Goal: Information Seeking & Learning: Learn about a topic

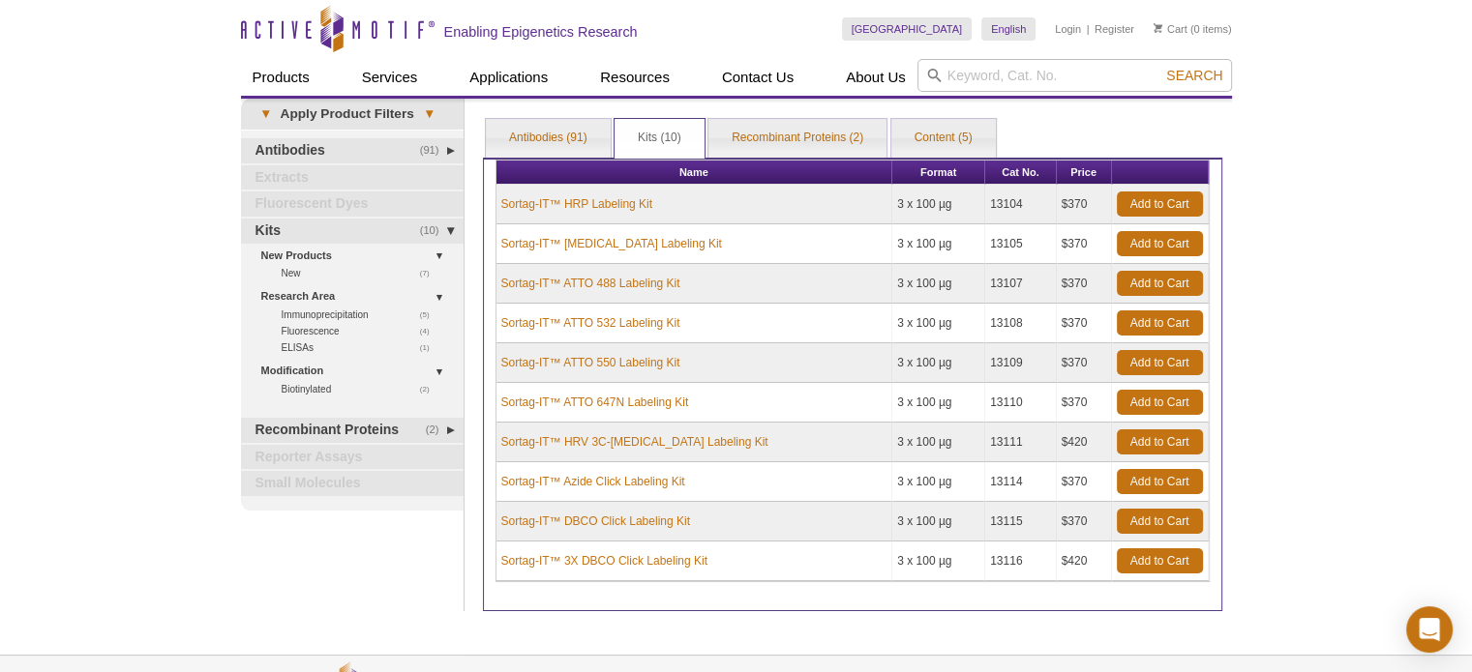
drag, startPoint x: 0, startPoint y: 0, endPoint x: 190, endPoint y: 169, distance: 254.2
click at [190, 169] on div "Active Motif Logo Enabling Epigenetics Research 0 Search Skip to content Active…" at bounding box center [736, 412] width 1472 height 824
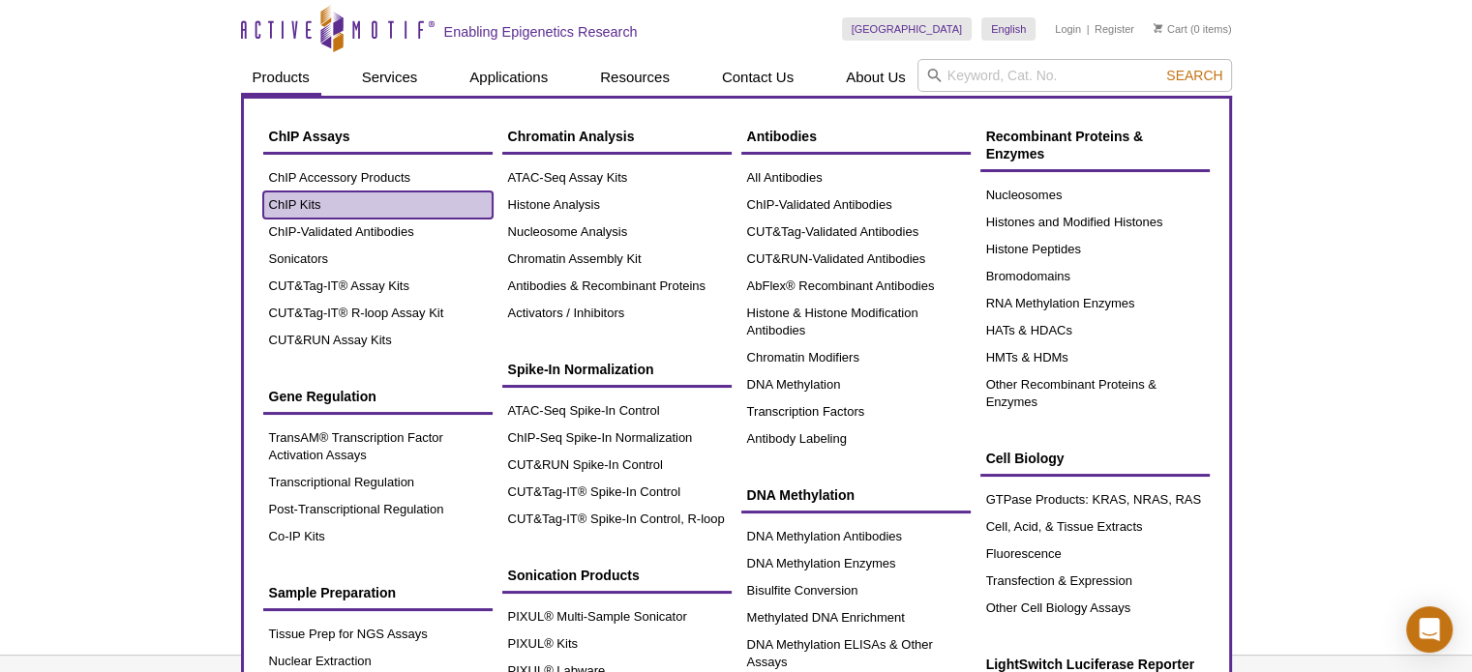
click at [301, 204] on link "ChIP Kits" at bounding box center [377, 205] width 229 height 27
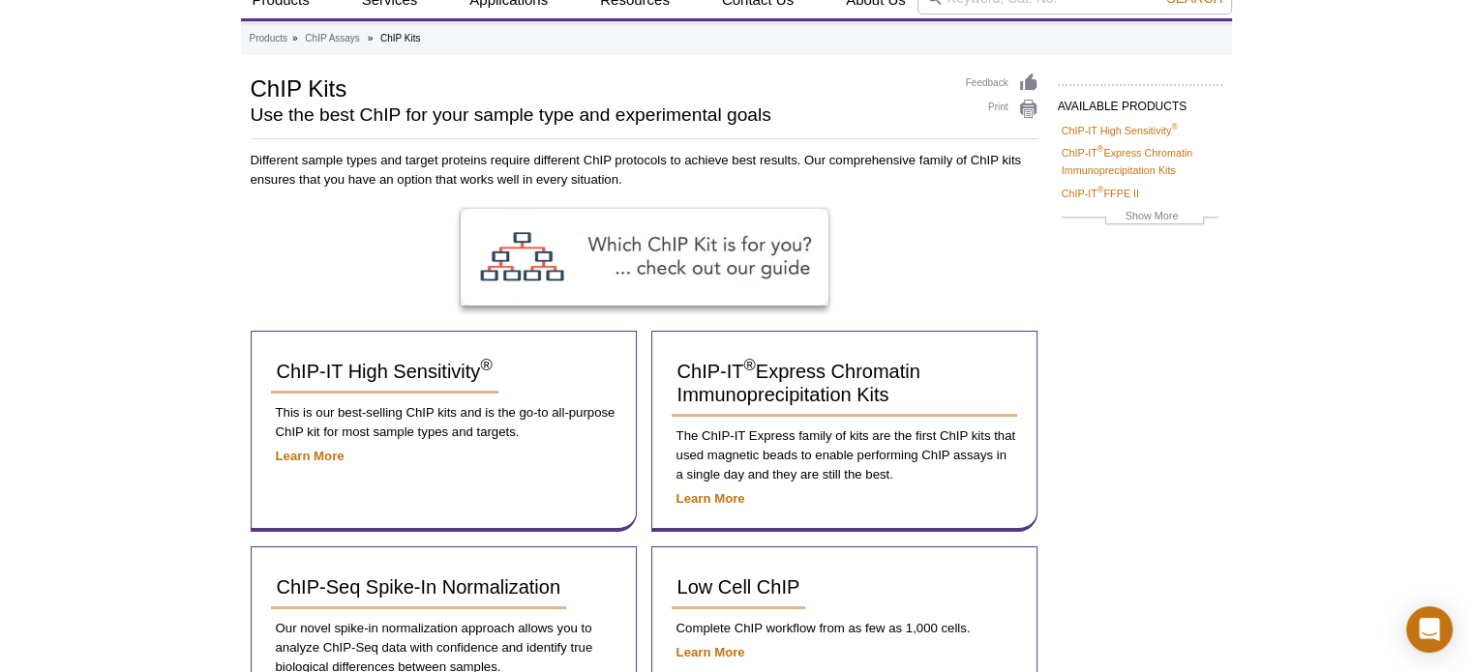
scroll to position [194, 0]
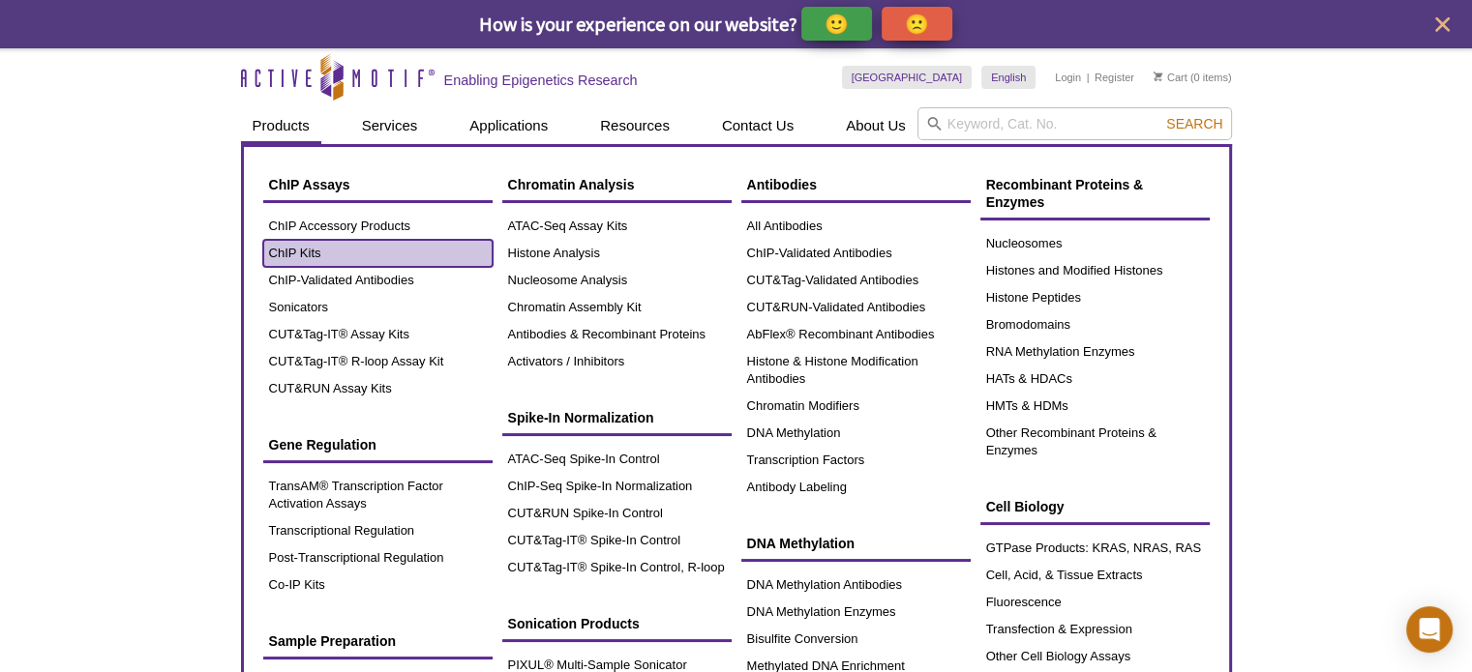
click at [324, 247] on link "ChIP Kits" at bounding box center [377, 253] width 229 height 27
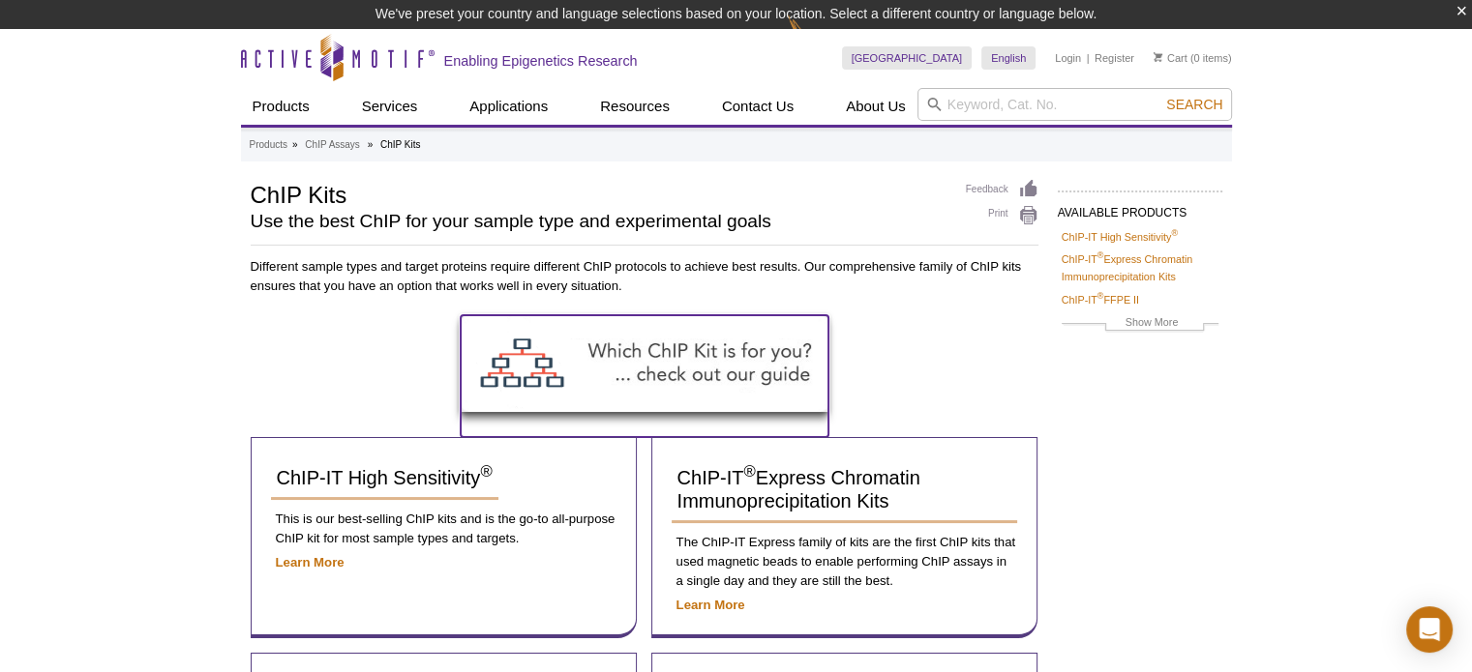
click at [705, 355] on img at bounding box center [645, 363] width 368 height 97
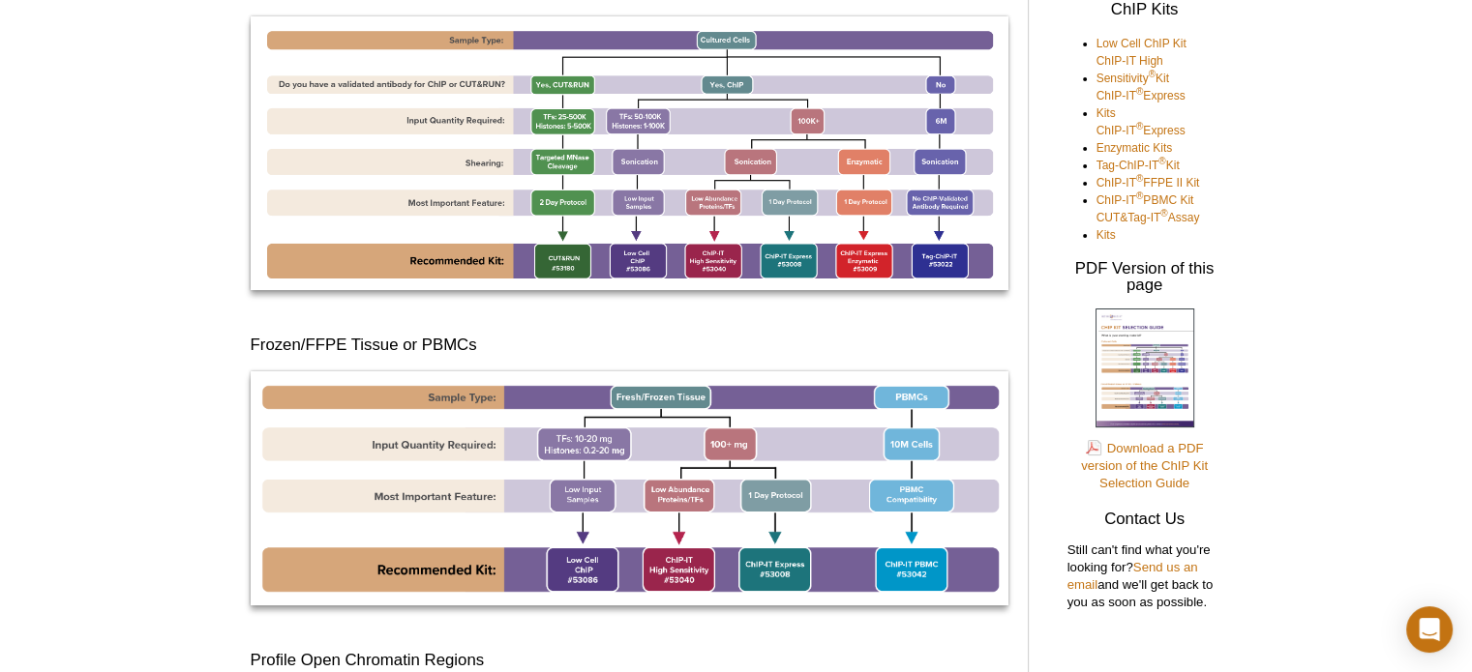
scroll to position [382, 0]
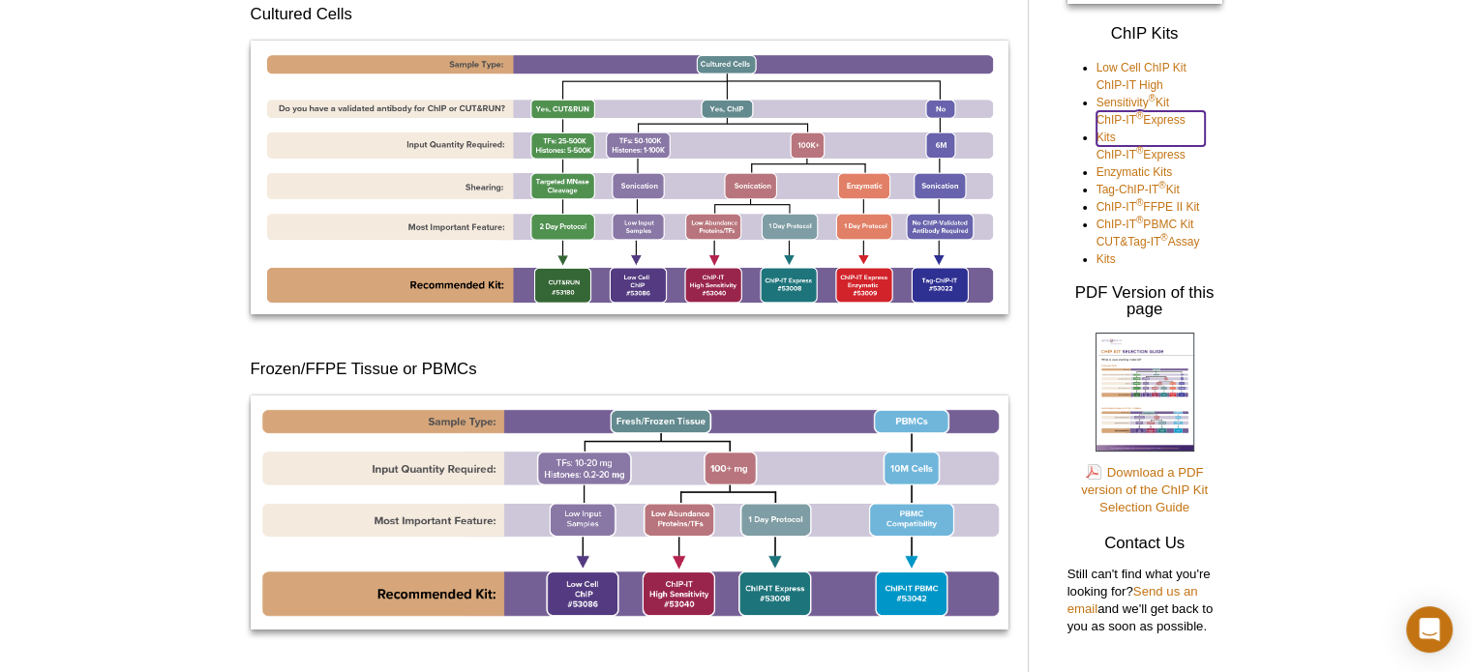
click at [1111, 119] on link "ChIP-IT ® Express Kits" at bounding box center [1150, 128] width 108 height 35
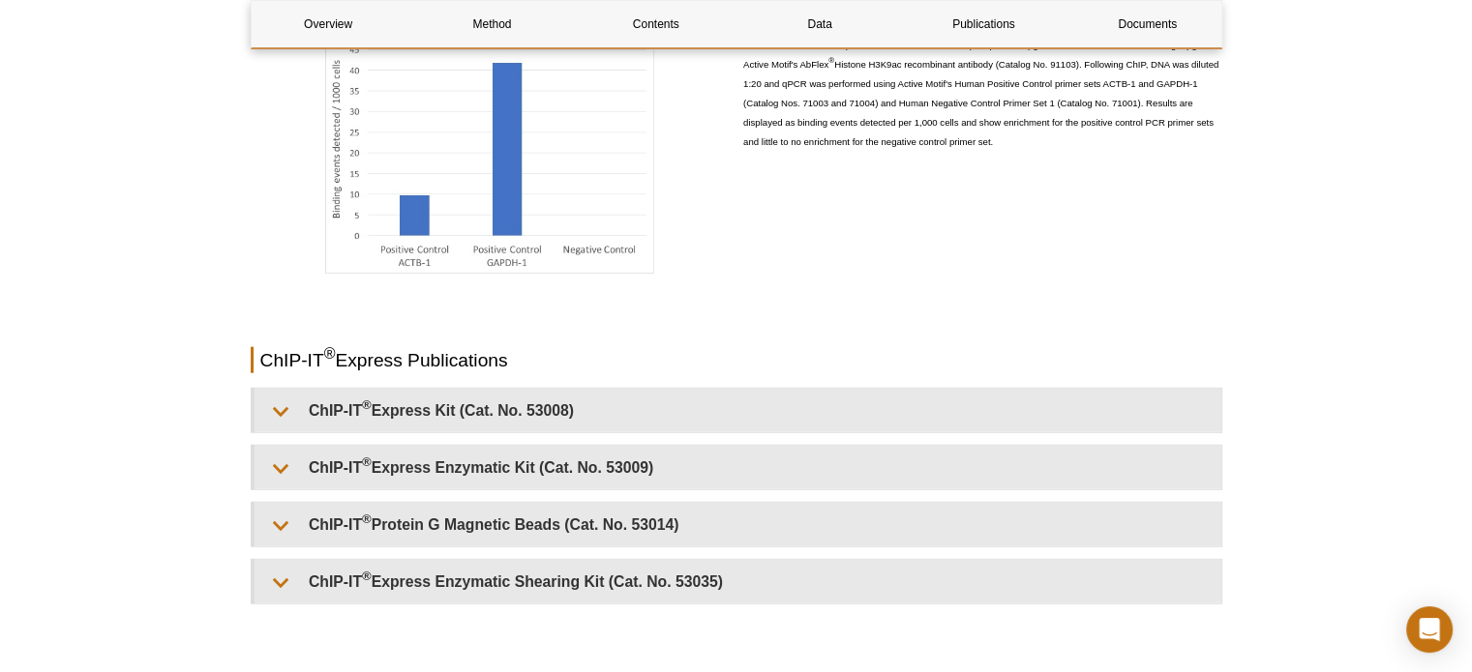
scroll to position [4644, 0]
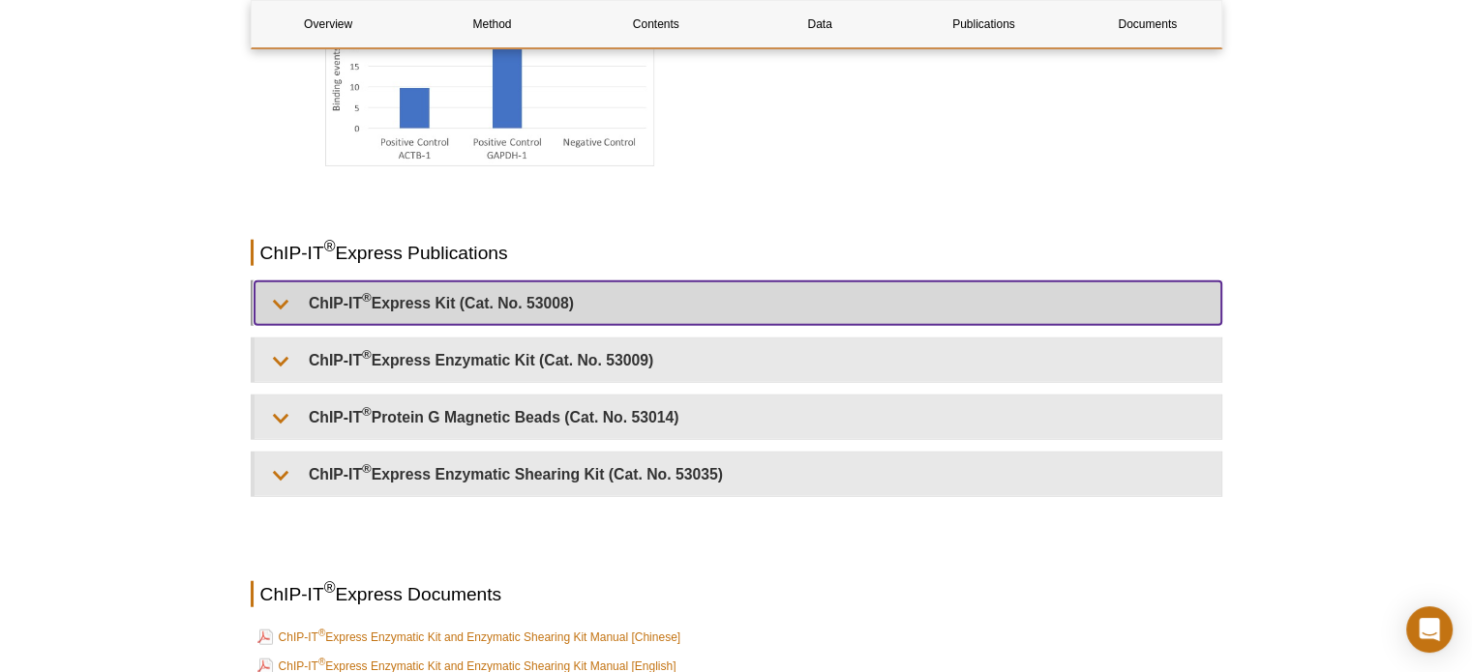
click at [281, 290] on summary "ChIP-IT ® Express Kit (Cat. No. 53008)" at bounding box center [737, 304] width 967 height 44
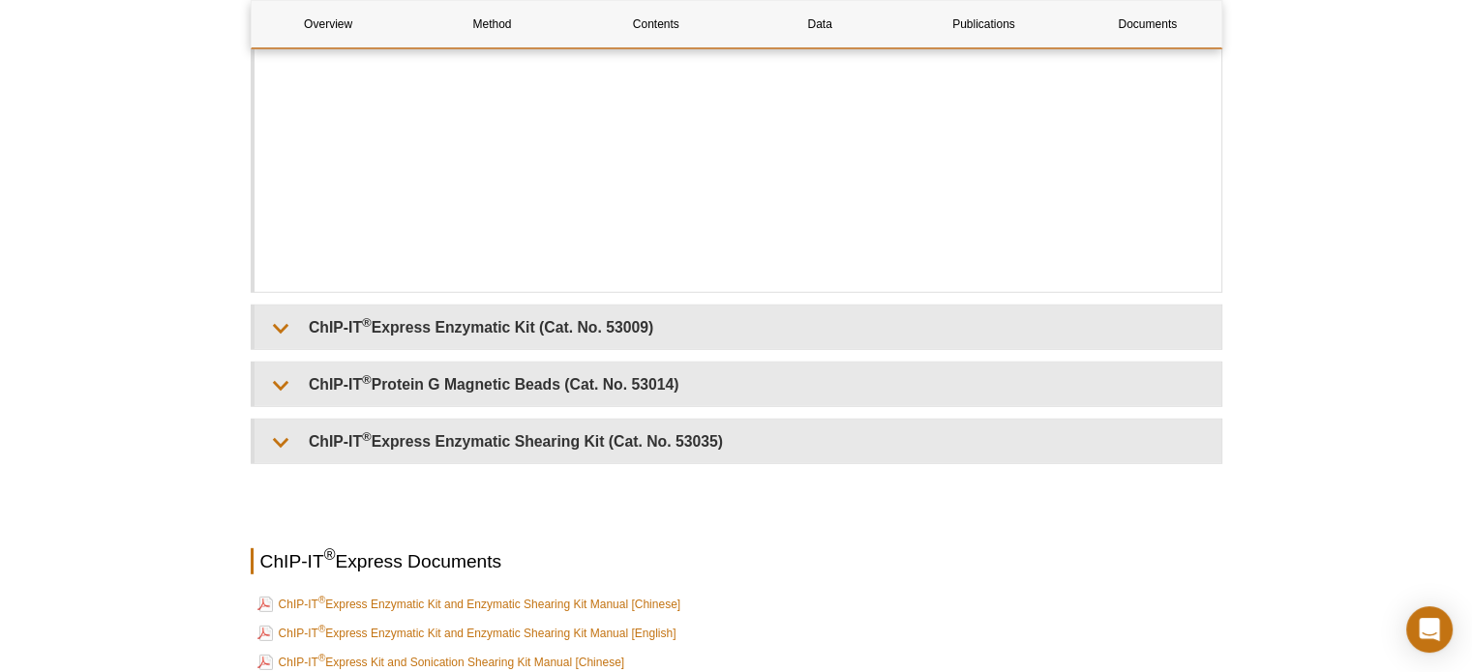
scroll to position [5515, 0]
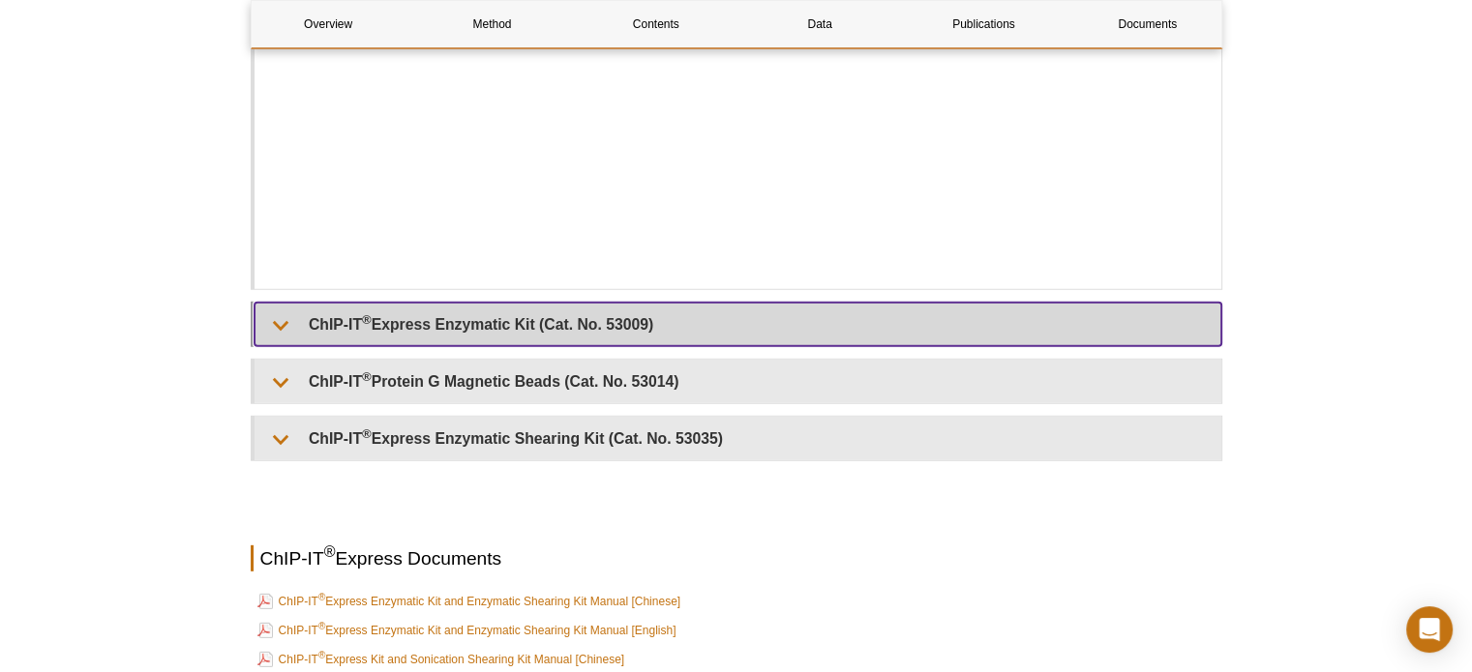
click at [285, 313] on summary "ChIP-IT ® Express Enzymatic Kit (Cat. No. 53009)" at bounding box center [737, 325] width 967 height 44
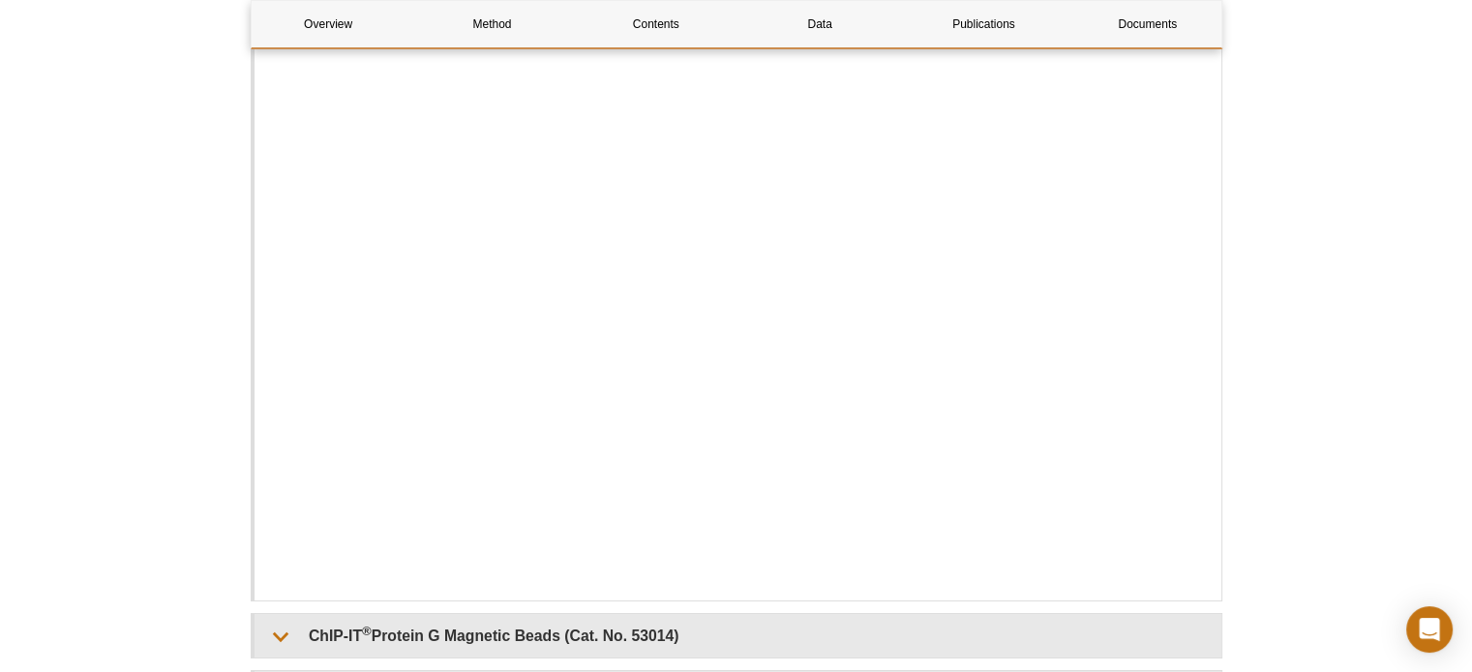
scroll to position [6386, 0]
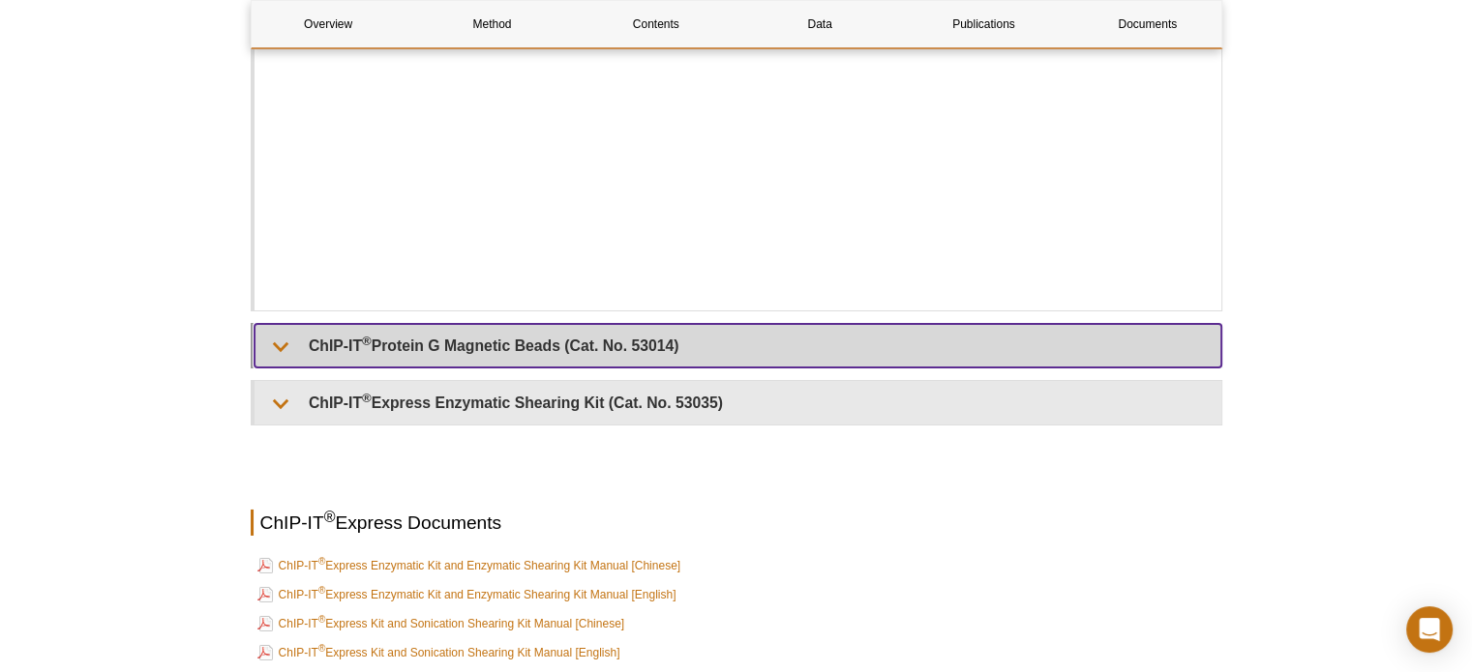
click at [274, 340] on summary "ChIP-IT ® Protein G Magnetic Beads (Cat. No. 53014)" at bounding box center [737, 346] width 967 height 44
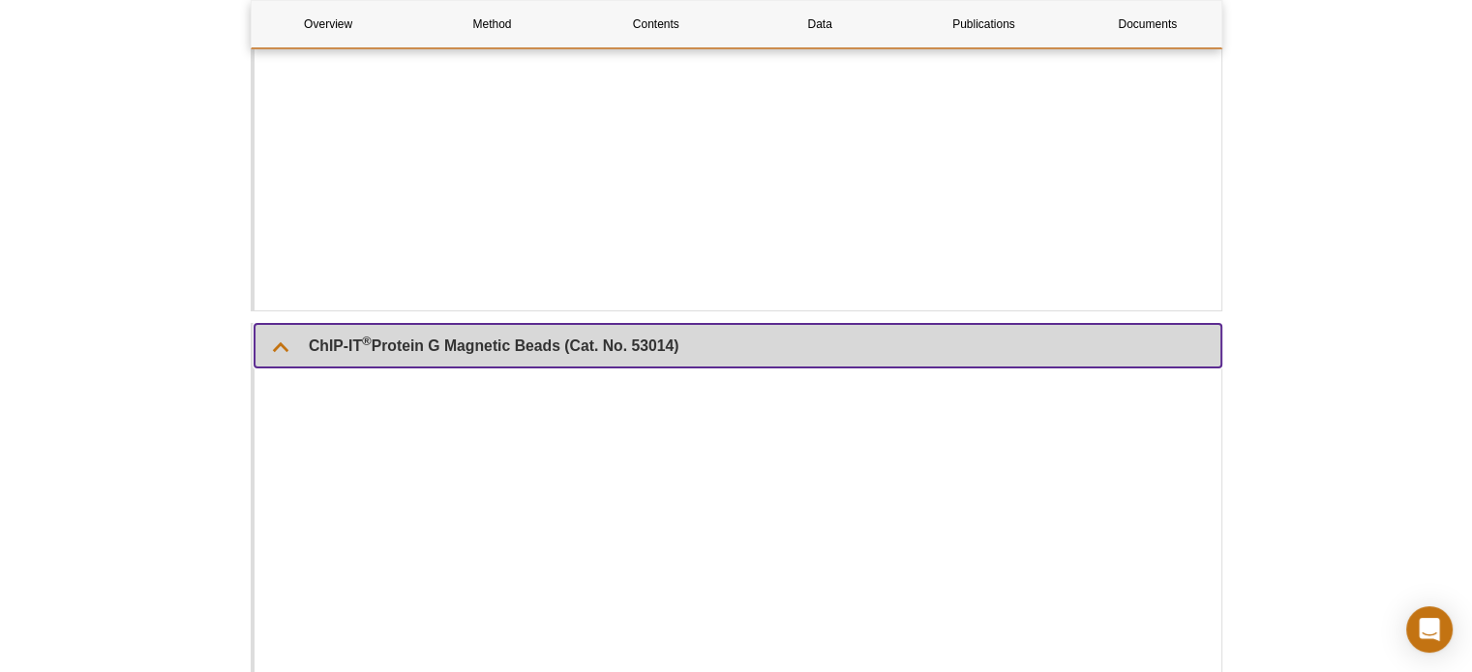
scroll to position [6773, 0]
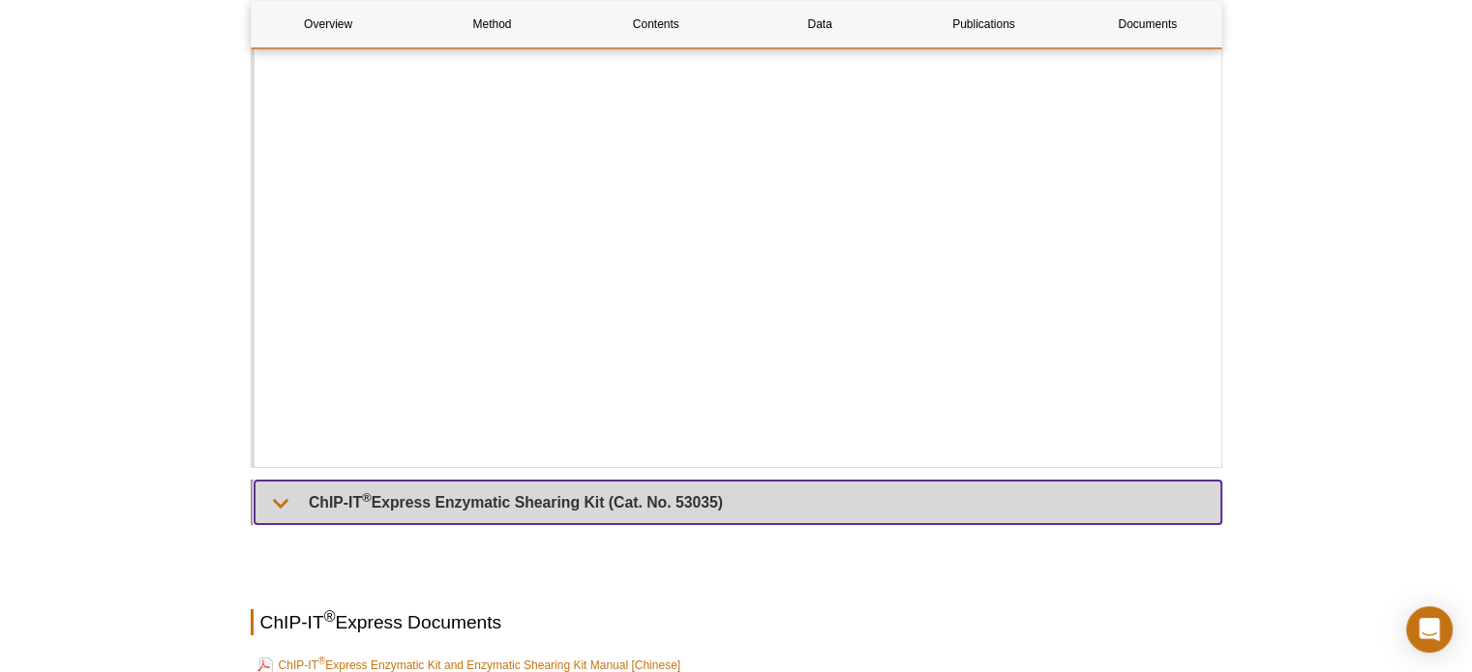
click at [274, 491] on summary "ChIP-IT ® Express Enzymatic Shearing Kit (Cat. No. 53035)" at bounding box center [737, 503] width 967 height 44
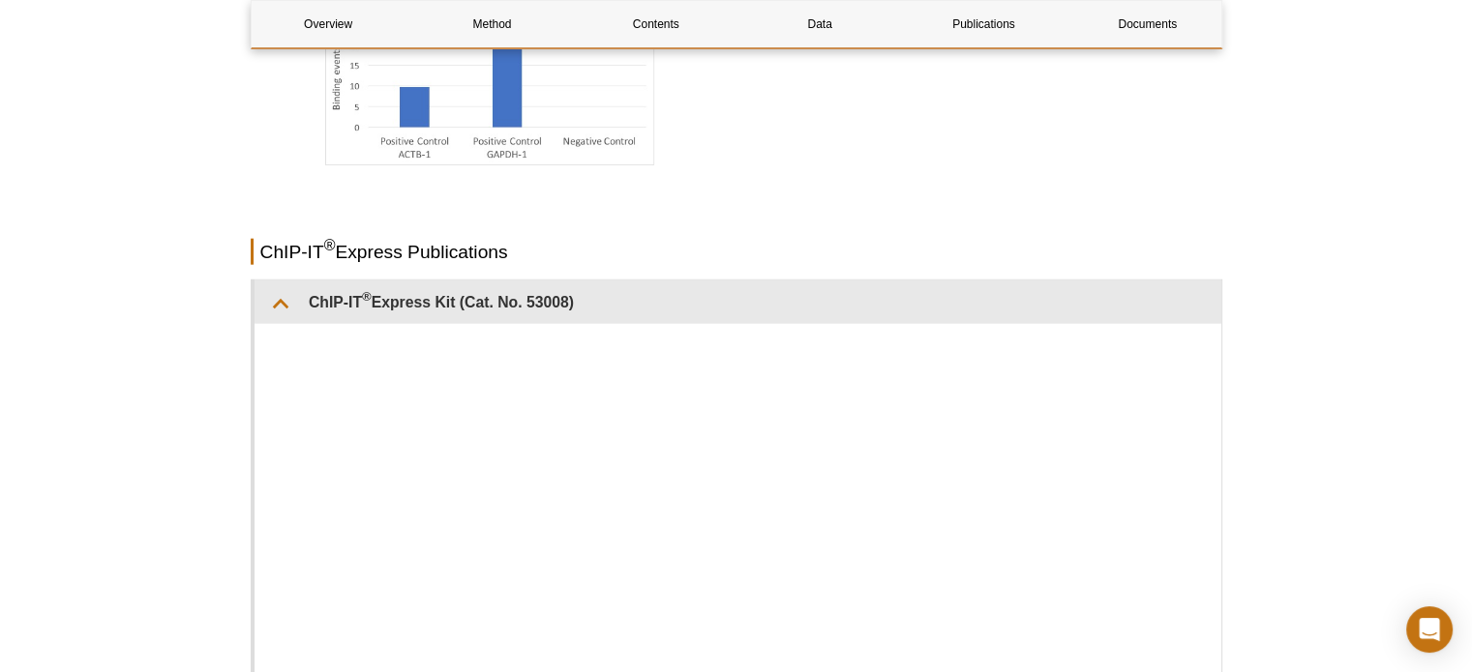
scroll to position [4644, 0]
